Goal: Transaction & Acquisition: Obtain resource

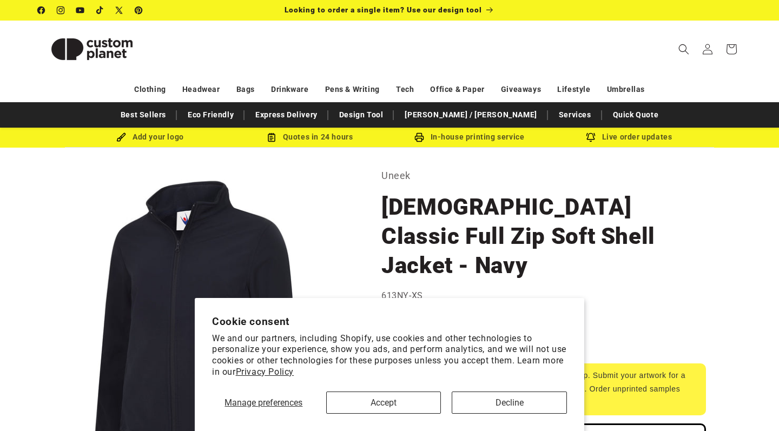
click at [402, 397] on button "Accept" at bounding box center [383, 402] width 115 height 22
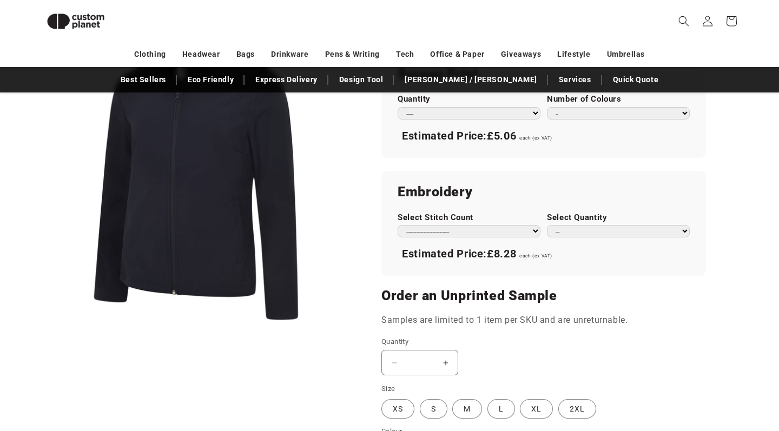
scroll to position [798, 0]
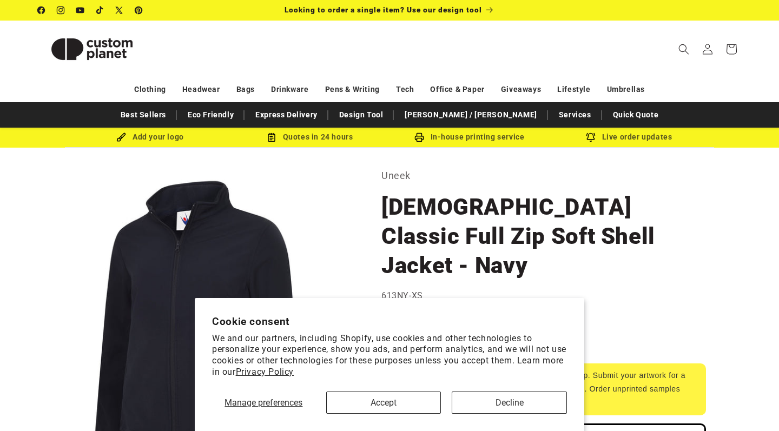
click at [415, 403] on button "Accept" at bounding box center [383, 402] width 115 height 22
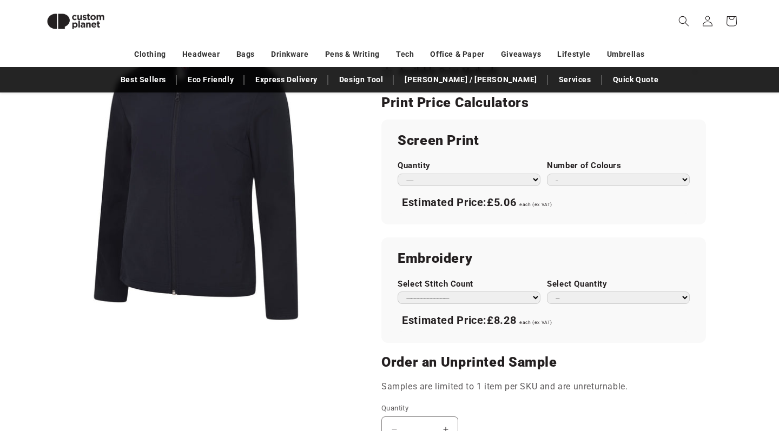
scroll to position [557, 0]
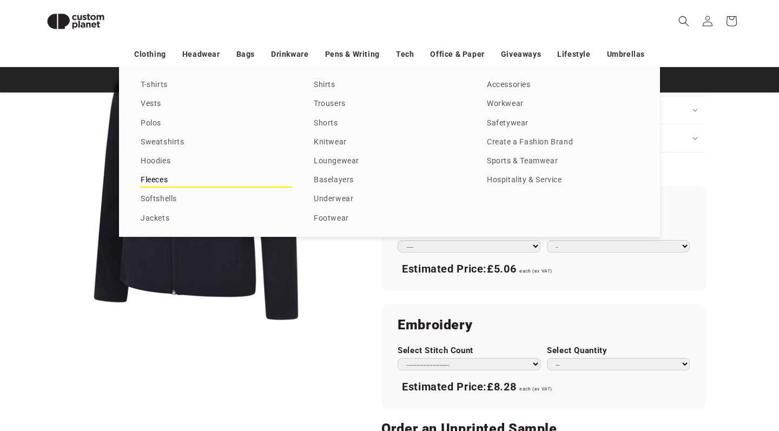
click at [155, 176] on link "Fleeces" at bounding box center [216, 180] width 151 height 15
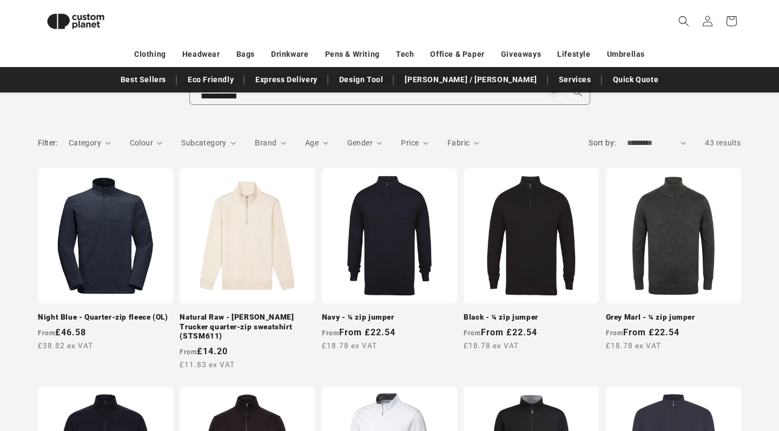
scroll to position [41, 0]
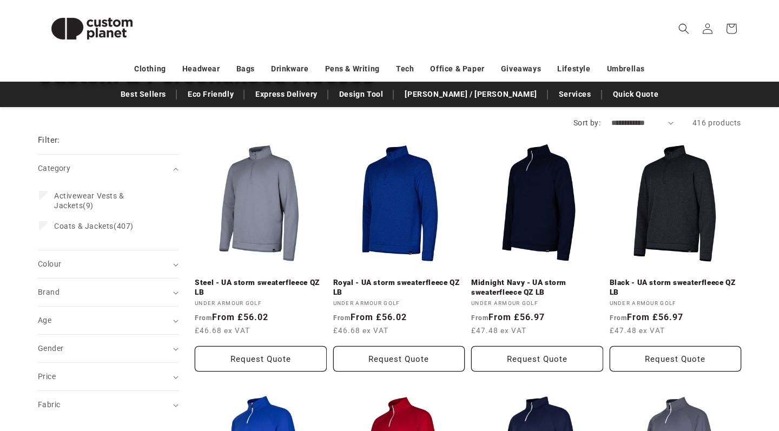
scroll to position [113, 0]
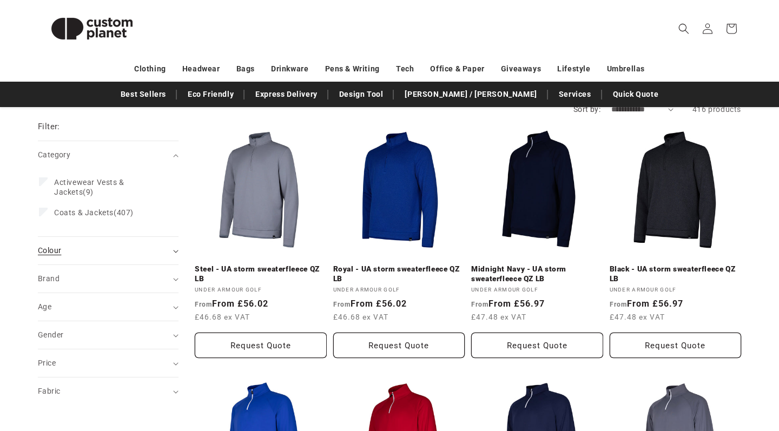
click at [150, 247] on div "Colour (0)" at bounding box center [103, 250] width 131 height 11
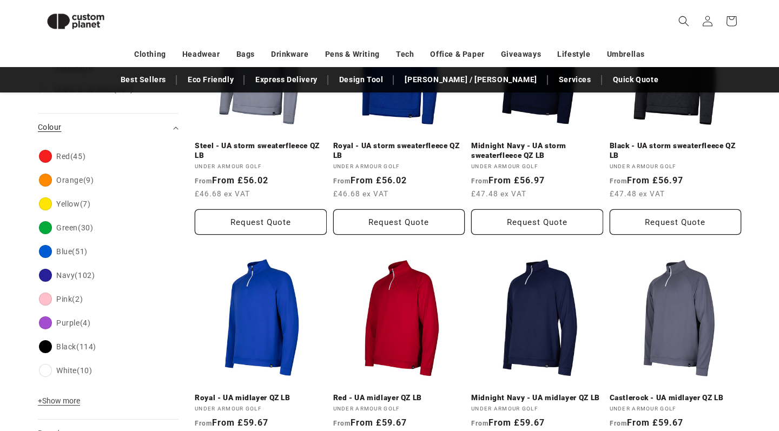
scroll to position [221, 0]
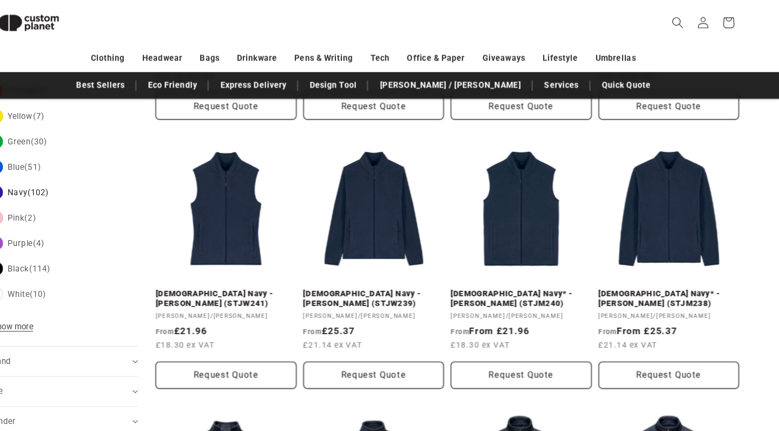
scroll to position [343, 0]
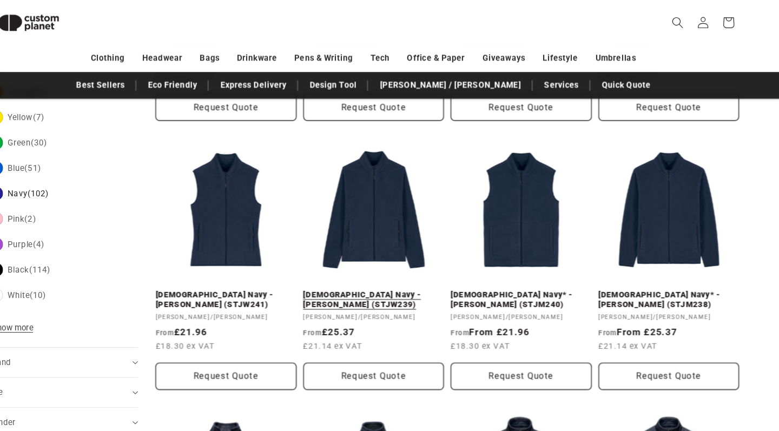
click at [378, 271] on link "French Navy - Stella Guider (STJW239)" at bounding box center [399, 280] width 132 height 19
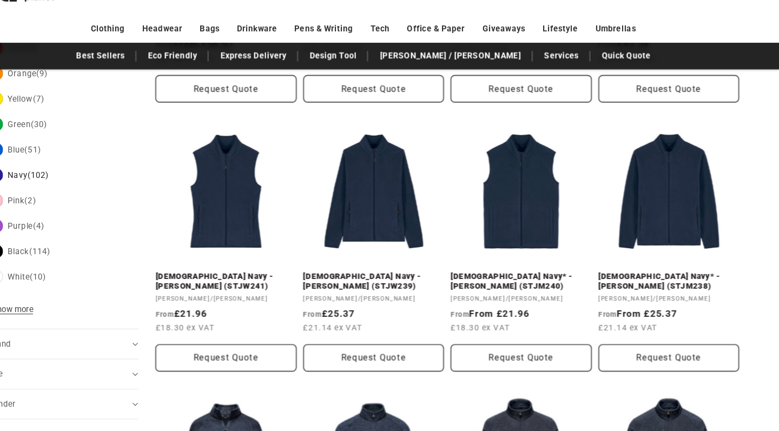
scroll to position [334, 0]
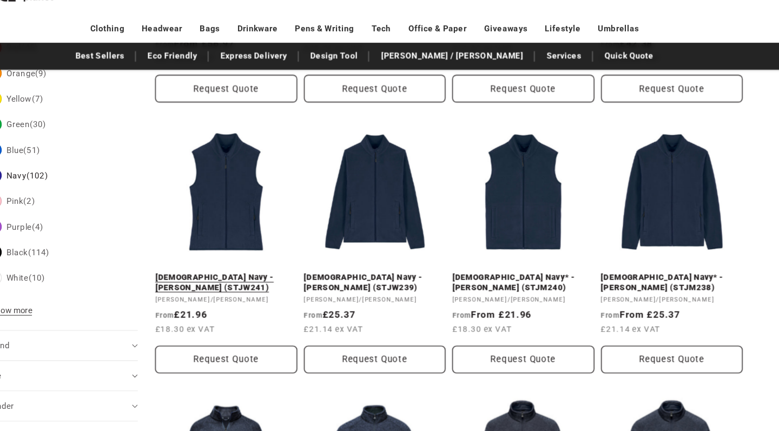
click at [232, 281] on link "French Navy - Stella Quester (STJW241)" at bounding box center [261, 290] width 132 height 19
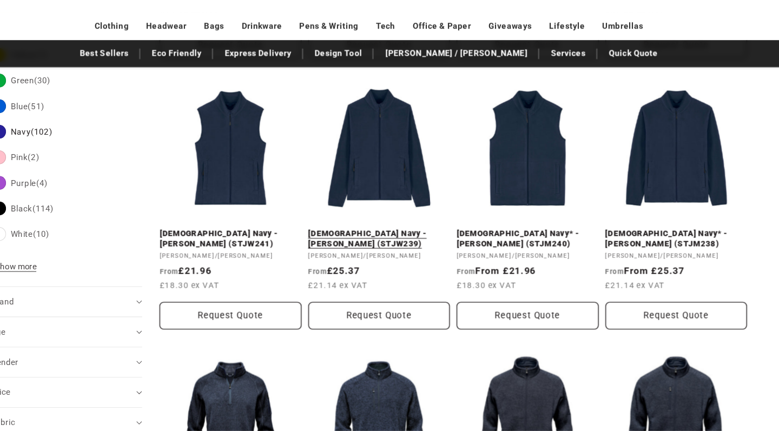
scroll to position [382, 0]
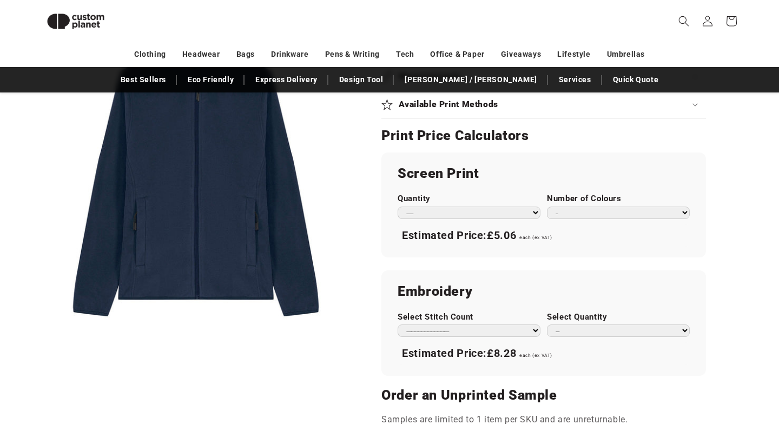
scroll to position [547, 0]
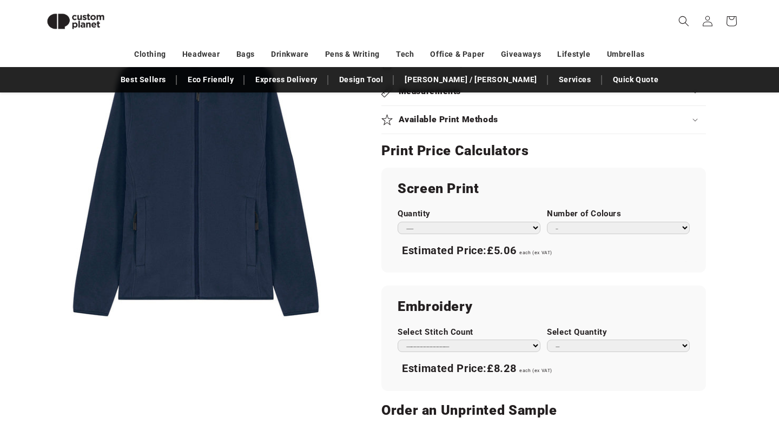
click at [549, 298] on h2 "Embroidery" at bounding box center [543, 306] width 292 height 17
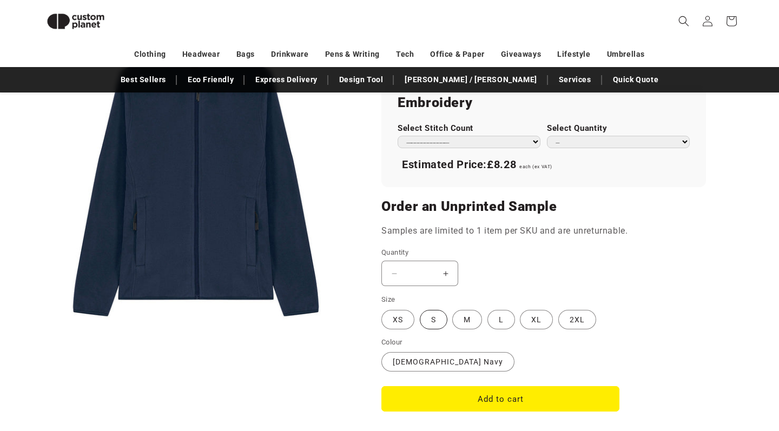
scroll to position [750, 0]
click at [437, 312] on label "S Variant sold out or unavailable" at bounding box center [434, 319] width 28 height 19
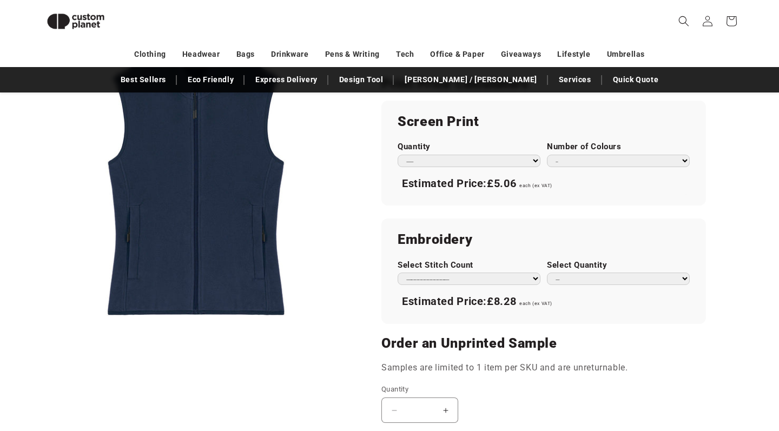
scroll to position [620, 0]
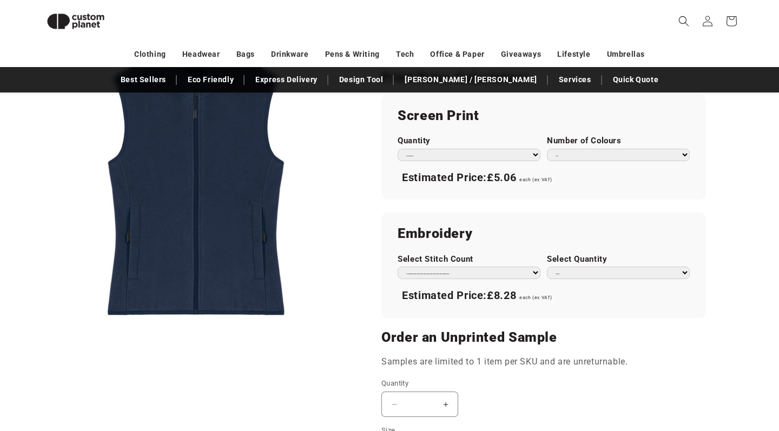
click at [501, 317] on section "Stanley/Stella French Navy - Stella Quester (STJW241) French Navy - Stella Ques…" at bounding box center [543, 60] width 324 height 1039
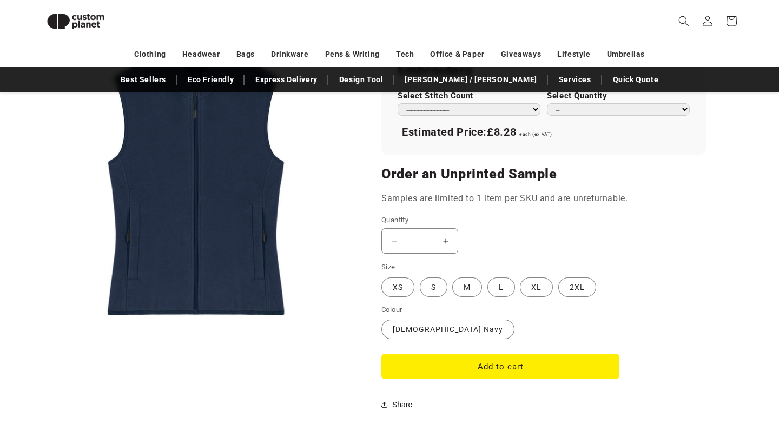
scroll to position [774, 0]
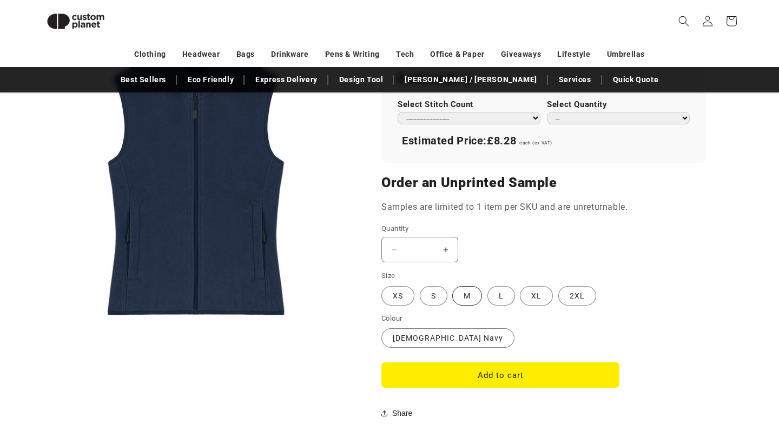
click at [454, 295] on label "M Variant sold out or unavailable" at bounding box center [467, 295] width 30 height 19
click at [437, 293] on label "S Variant sold out or unavailable" at bounding box center [434, 295] width 28 height 19
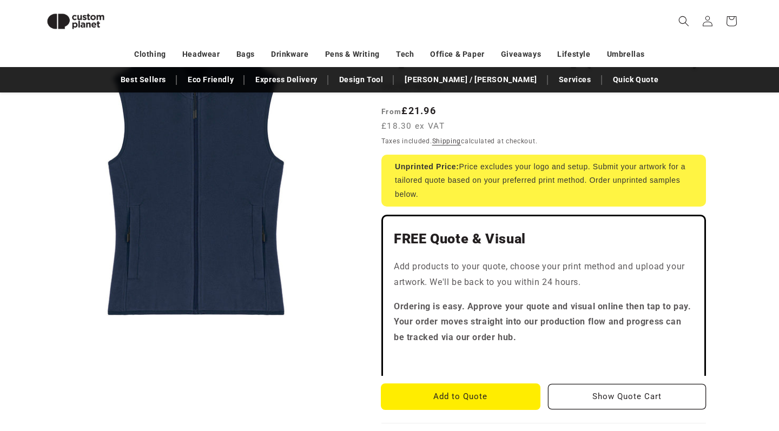
scroll to position [168, 0]
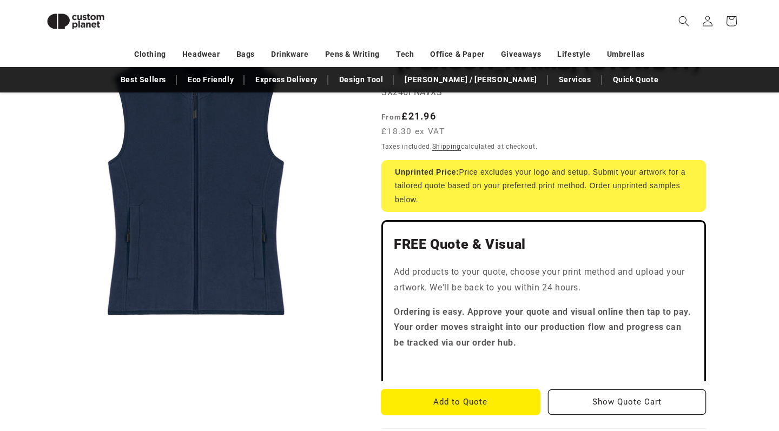
click at [466, 390] on button "Add to Quote" at bounding box center [460, 401] width 158 height 25
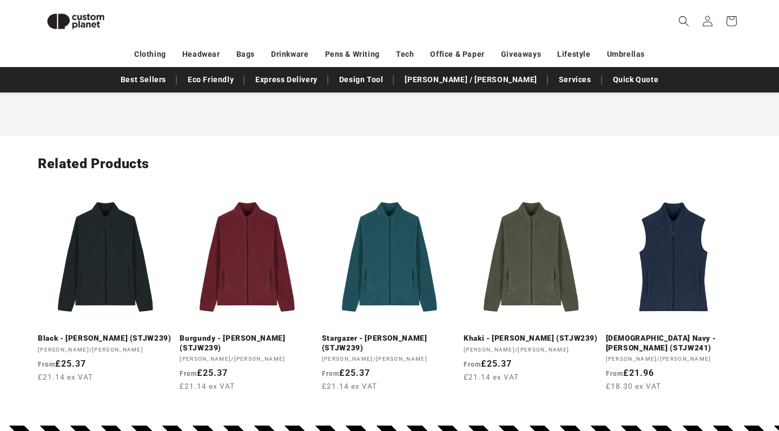
scroll to position [1209, 0]
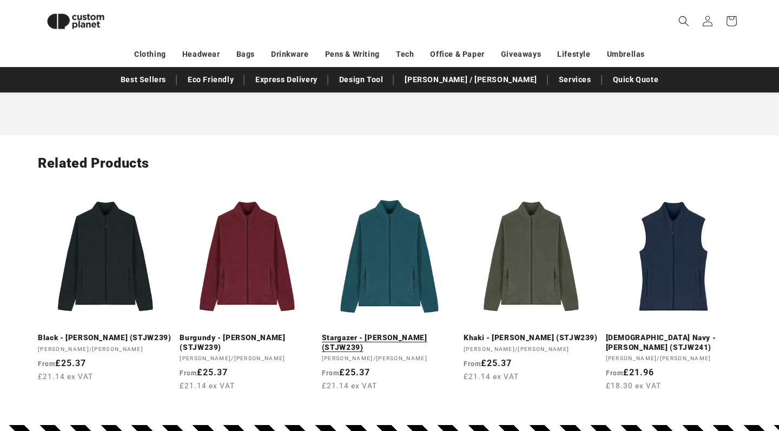
click at [394, 333] on link "Stargazer - [PERSON_NAME] (STJW239)" at bounding box center [389, 342] width 135 height 19
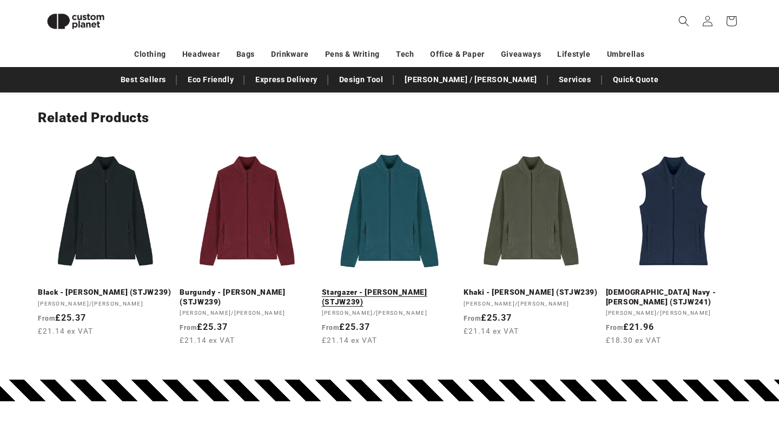
scroll to position [1252, 0]
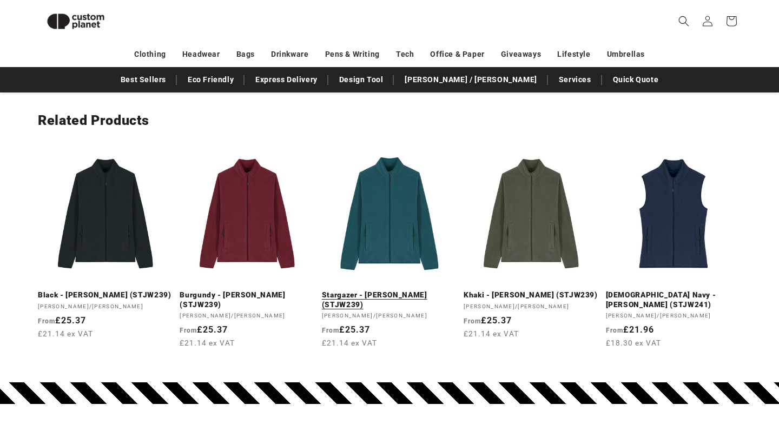
click at [384, 290] on link "Stargazer - [PERSON_NAME] (STJW239)" at bounding box center [389, 299] width 135 height 19
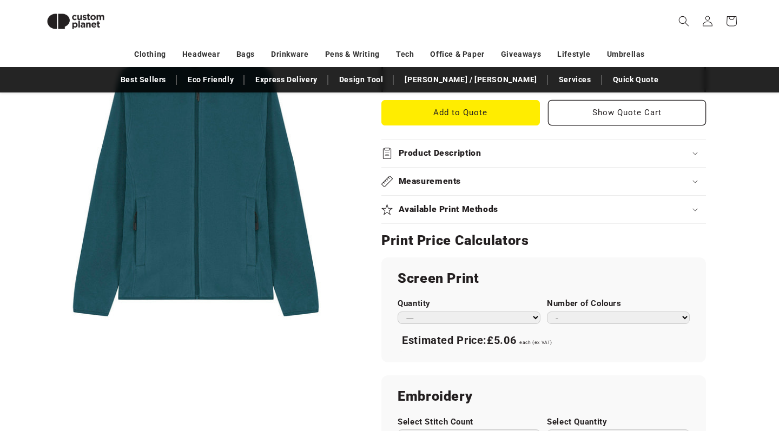
scroll to position [119, 0]
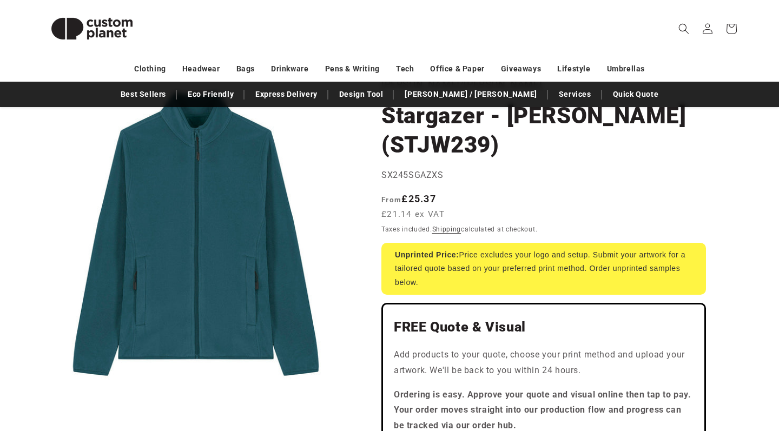
scroll to position [89, 0]
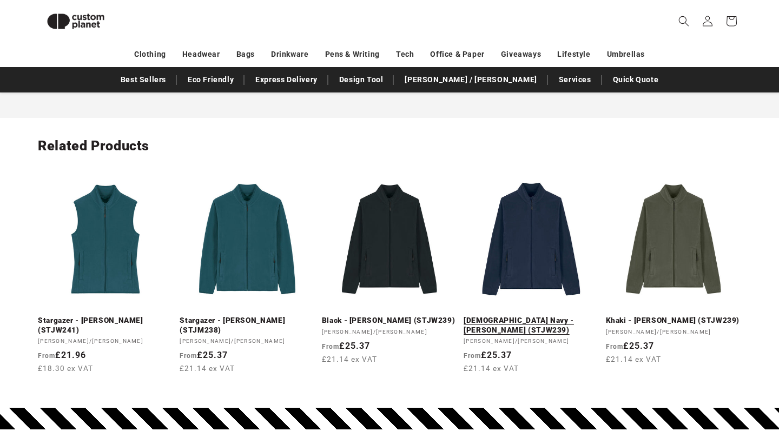
scroll to position [1236, 0]
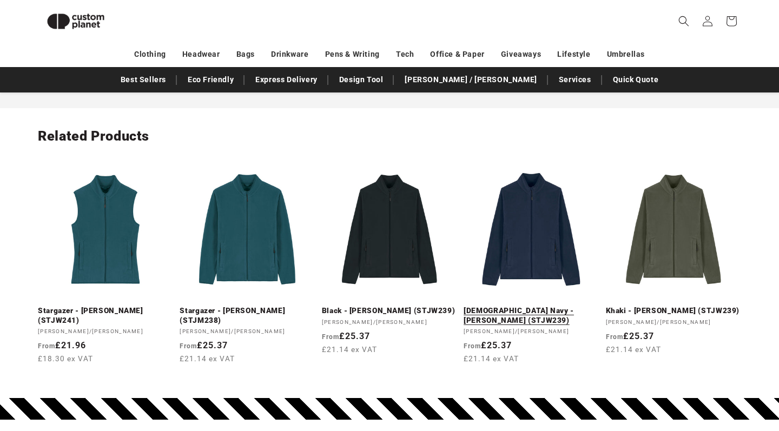
click at [550, 306] on link "French Navy - Stella Guider (STJW239)" at bounding box center [530, 315] width 135 height 19
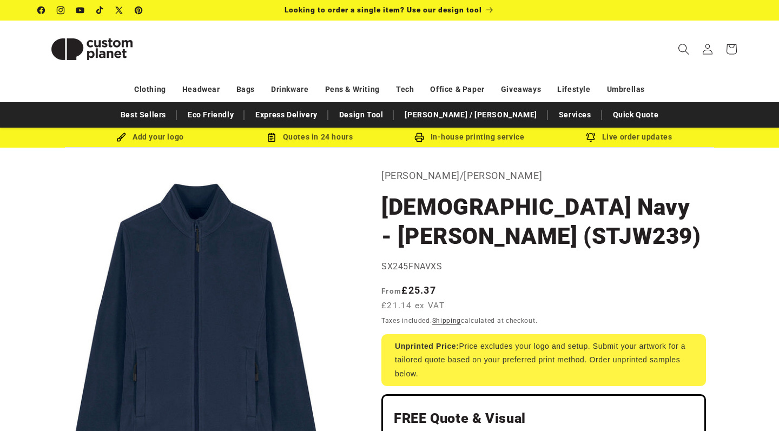
click at [682, 48] on icon "Search" at bounding box center [682, 48] width 11 height 11
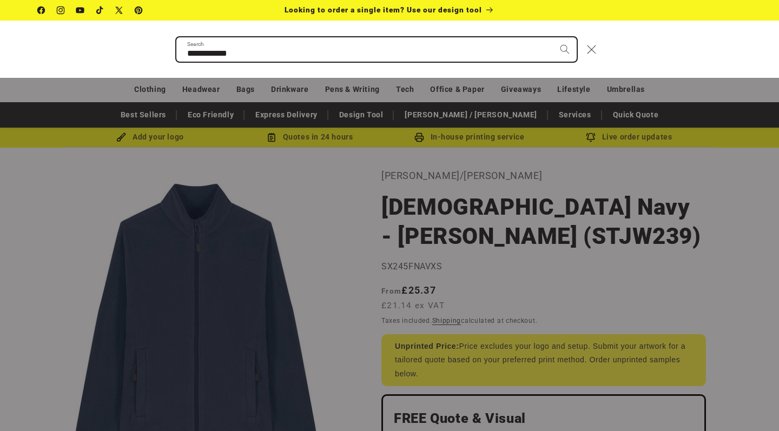
type input "**********"
click at [564, 49] on button "Search" at bounding box center [565, 49] width 24 height 24
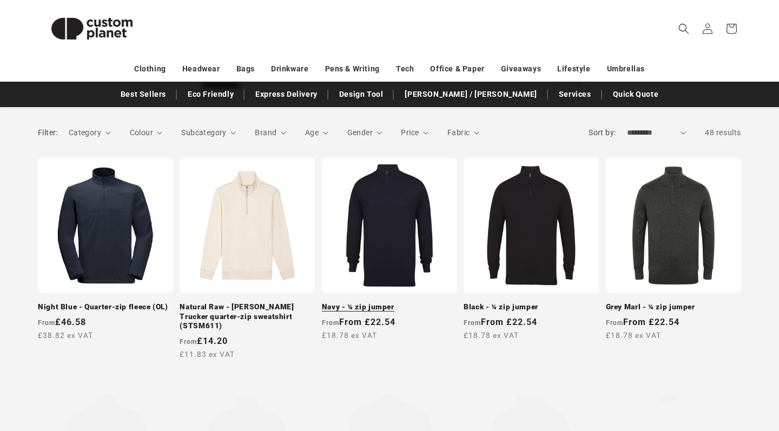
scroll to position [181, 0]
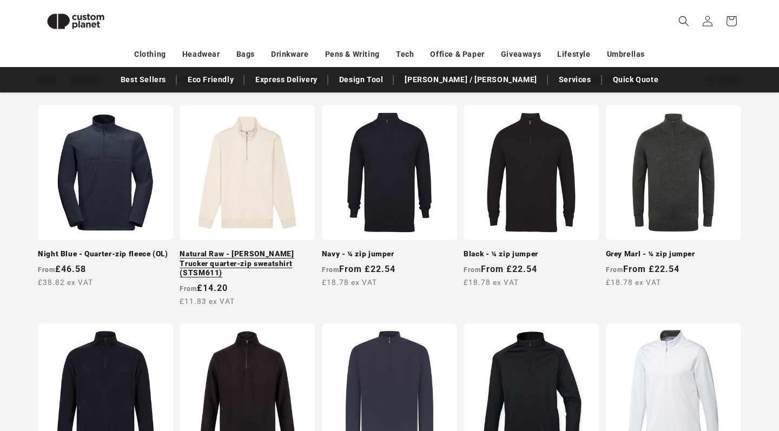
click at [242, 249] on link "Natural Raw - Stanley Trucker quarter-zip sweatshirt (STSM611)" at bounding box center [247, 263] width 135 height 29
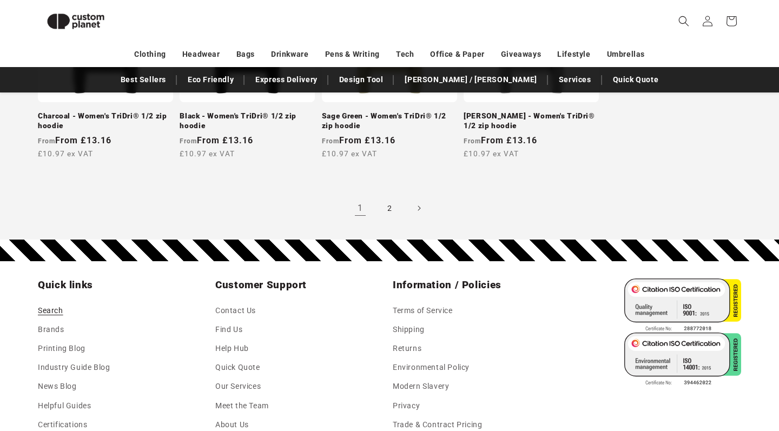
scroll to position [1156, 0]
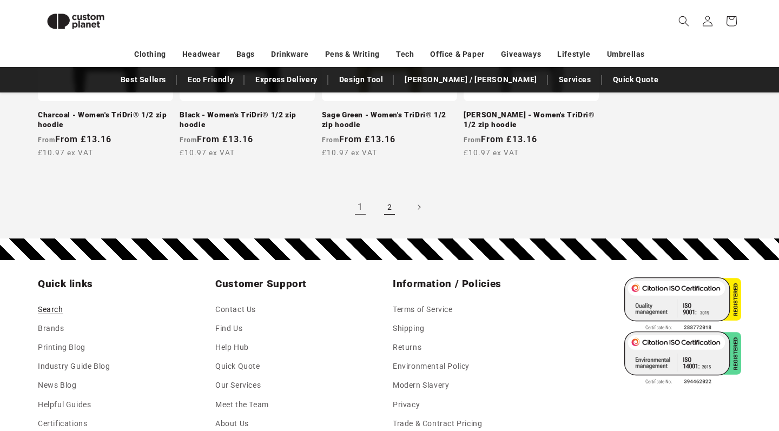
click at [387, 195] on link "2" at bounding box center [389, 207] width 24 height 24
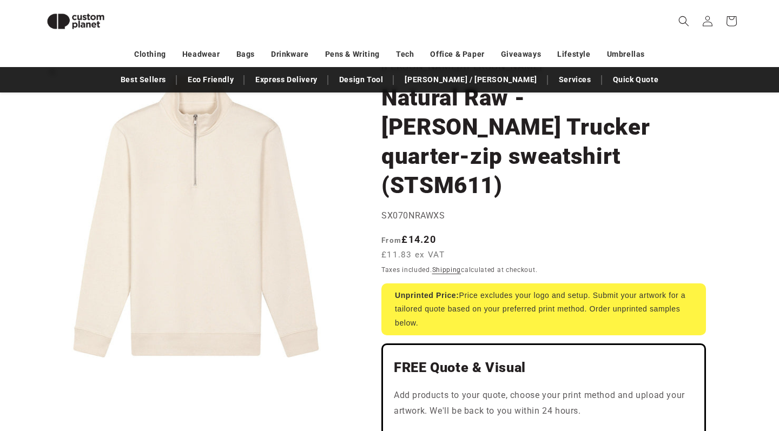
scroll to position [63, 0]
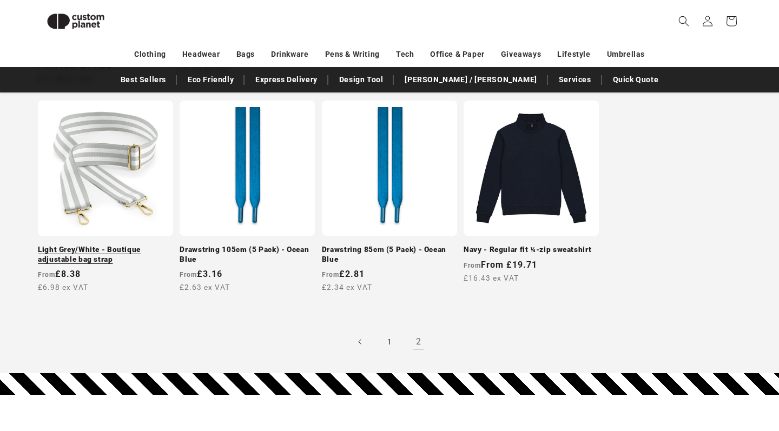
scroll to position [1057, 0]
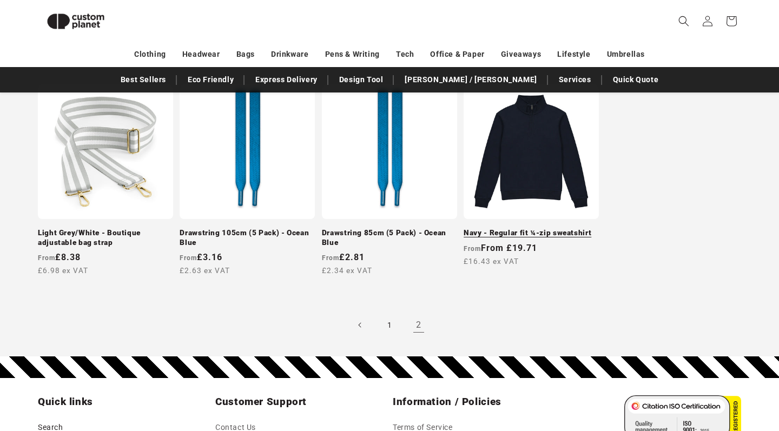
click at [495, 228] on link "Navy - Regular fit ¼-zip sweatshirt" at bounding box center [530, 233] width 135 height 10
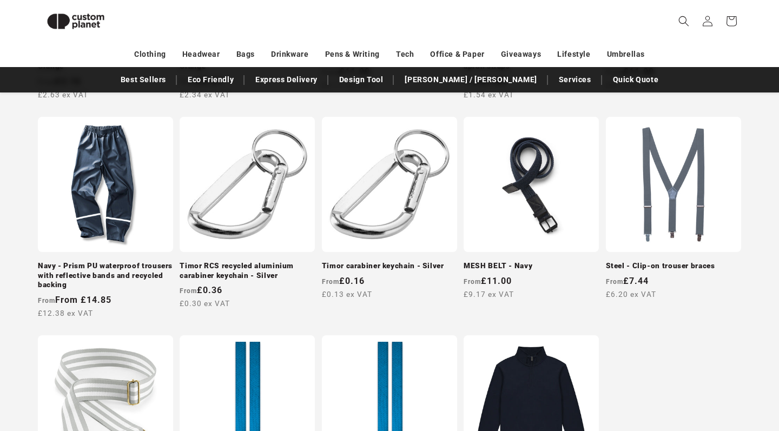
scroll to position [807, 0]
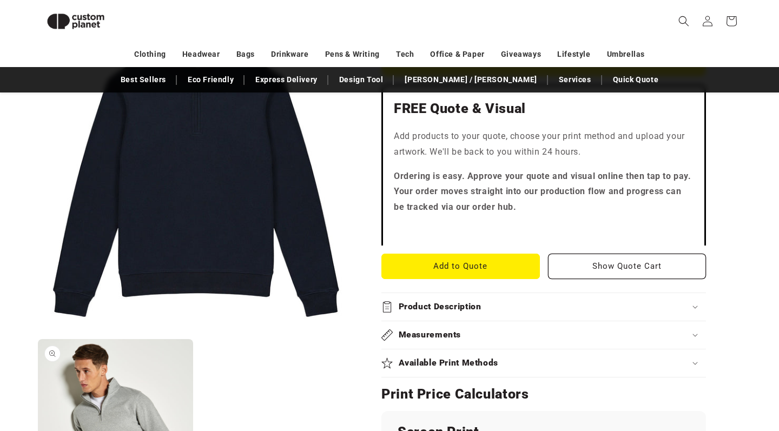
scroll to position [311, 0]
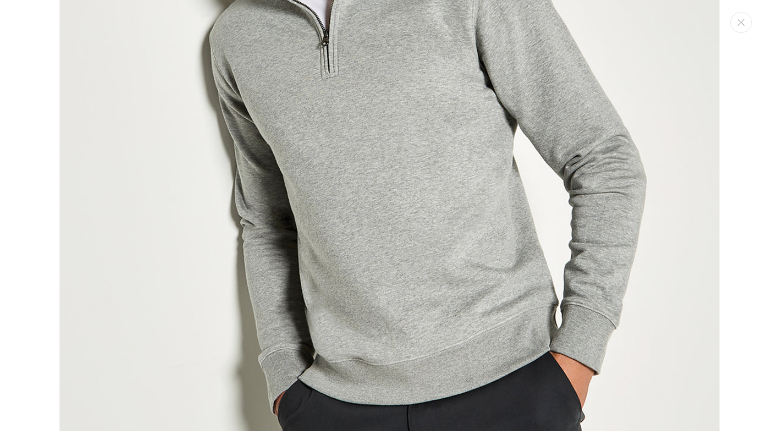
scroll to position [959, 0]
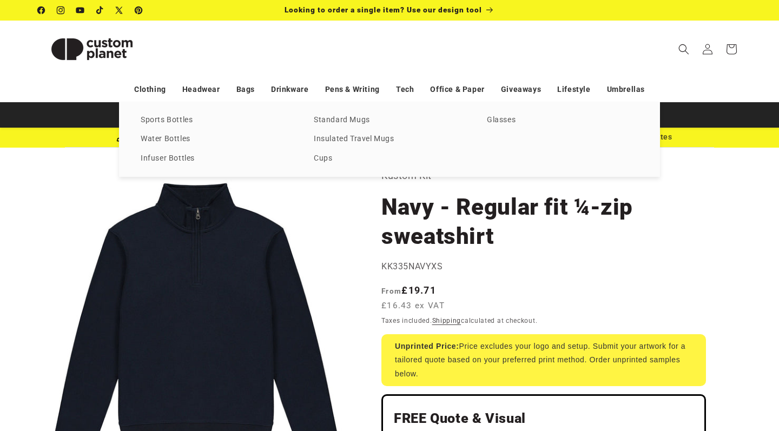
scroll to position [57, 0]
